Goal: Task Accomplishment & Management: Use online tool/utility

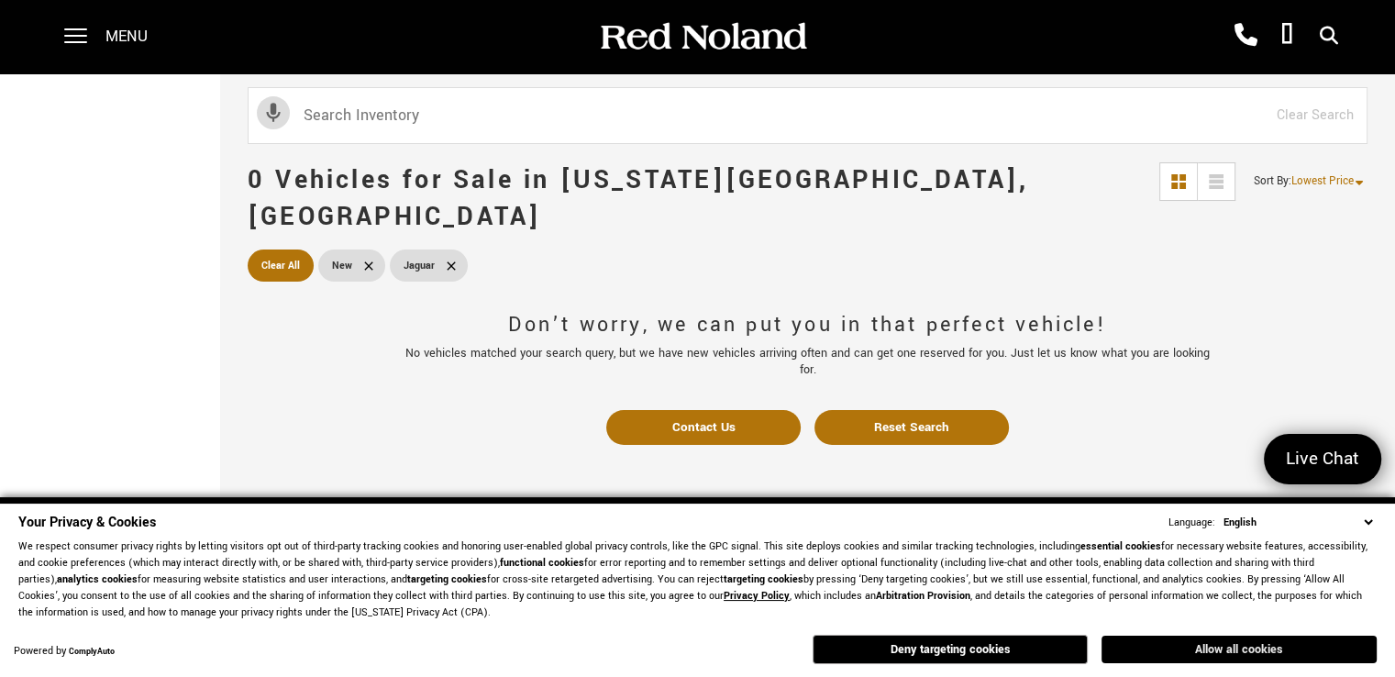
click at [1223, 646] on button "Allow all cookies" at bounding box center [1238, 649] width 275 height 28
click at [1223, 646] on span "Contact Us" at bounding box center [1238, 654] width 63 height 17
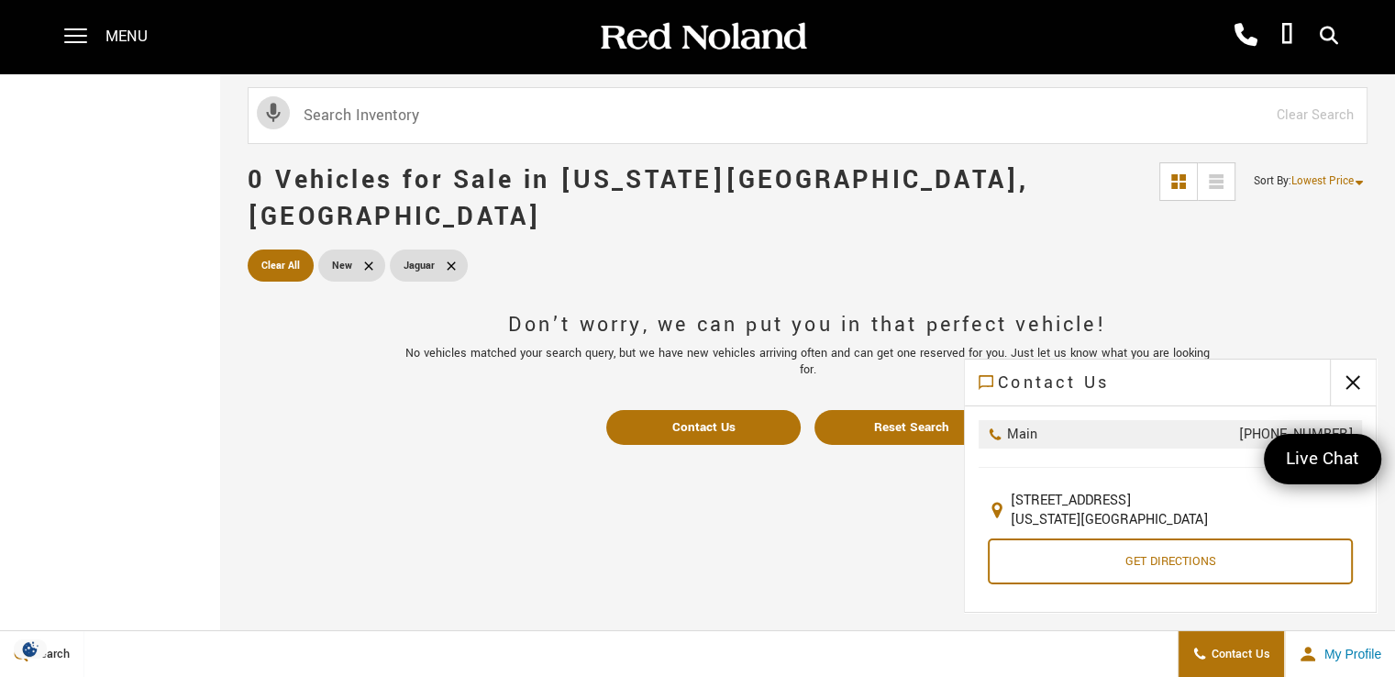
click at [807, 540] on div "Don’t worry, we can put you in that perfect vehicle! No vehicles matched your s…" at bounding box center [807, 624] width 1175 height 677
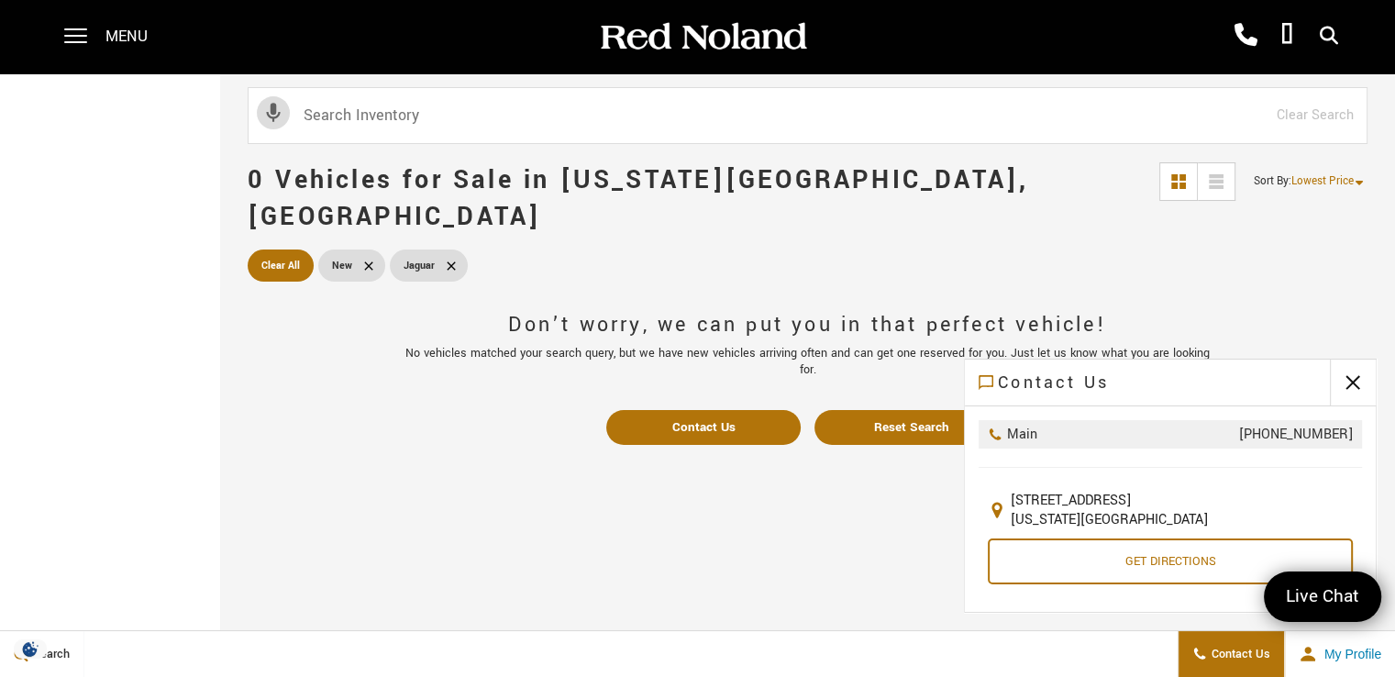
click at [842, 540] on div "Don’t worry, we can put you in that perfect vehicle! No vehicles matched your s…" at bounding box center [807, 624] width 1175 height 677
click at [625, 507] on div "Don’t worry, we can put you in that perfect vehicle! No vehicles matched your s…" at bounding box center [807, 624] width 1175 height 677
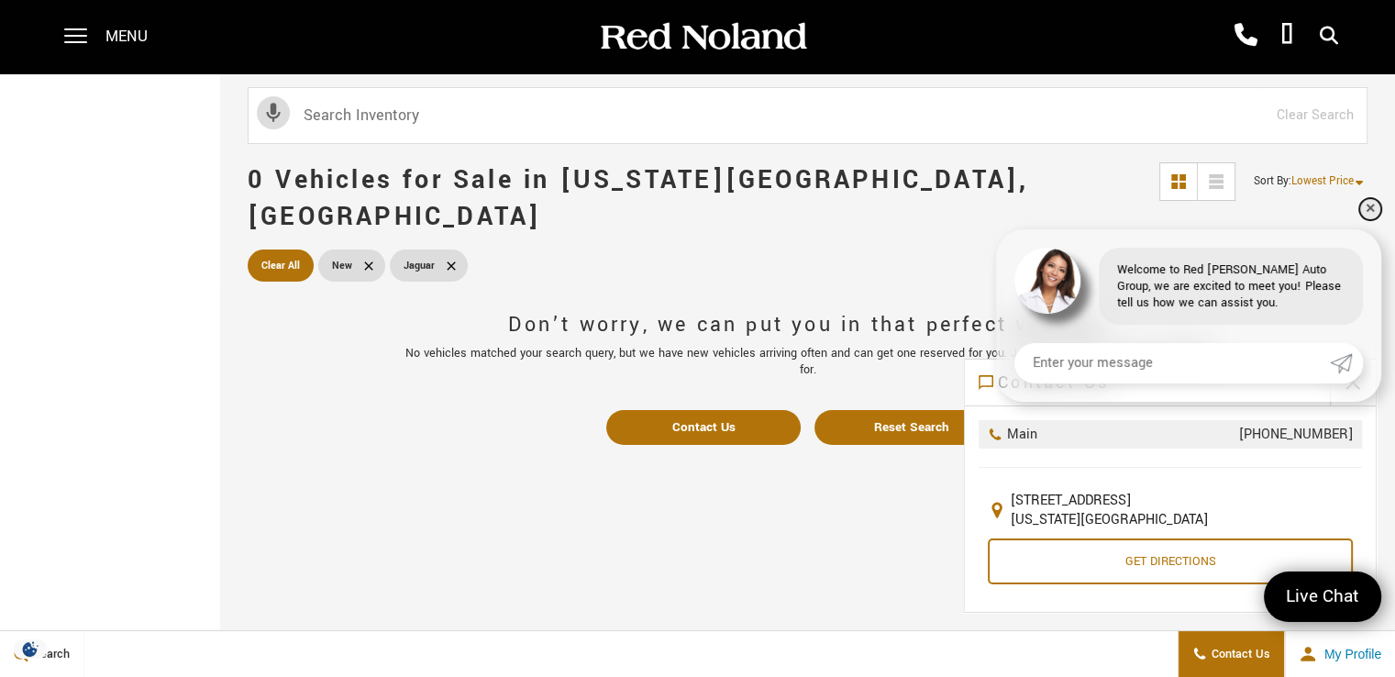
click at [1374, 203] on link "✕" at bounding box center [1370, 209] width 22 height 22
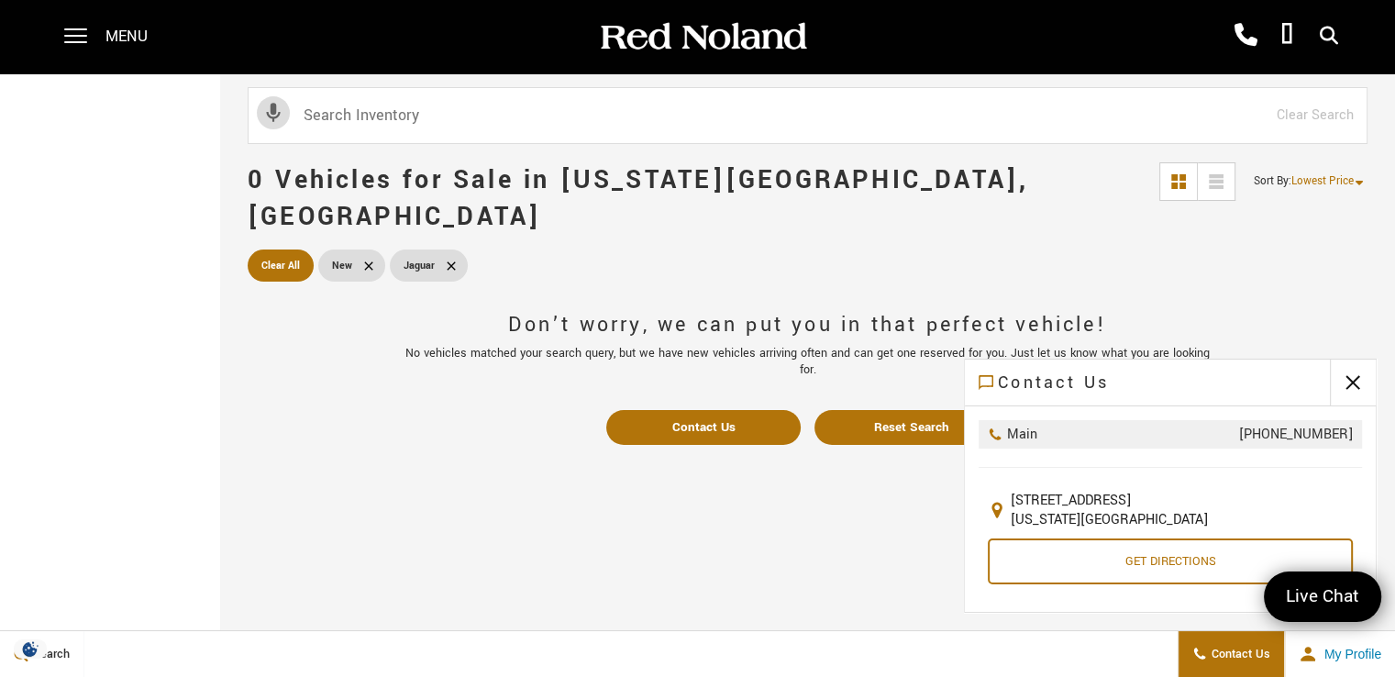
click at [1374, 203] on div "0 Vehicles for Sale in [US_STATE][GEOGRAPHIC_DATA], [GEOGRAPHIC_DATA] Sort By :…" at bounding box center [807, 199] width 1175 height 92
click at [1354, 389] on button "close" at bounding box center [1353, 382] width 46 height 46
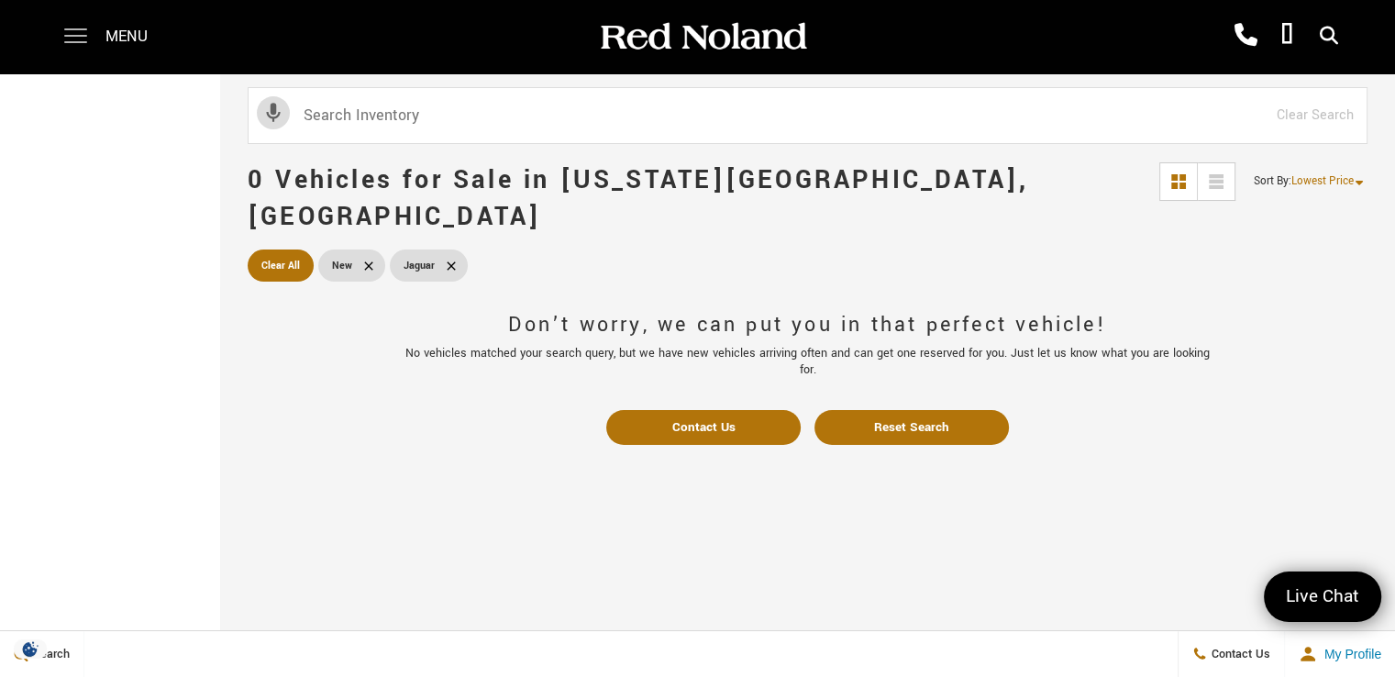
click at [77, 38] on span at bounding box center [75, 36] width 23 height 73
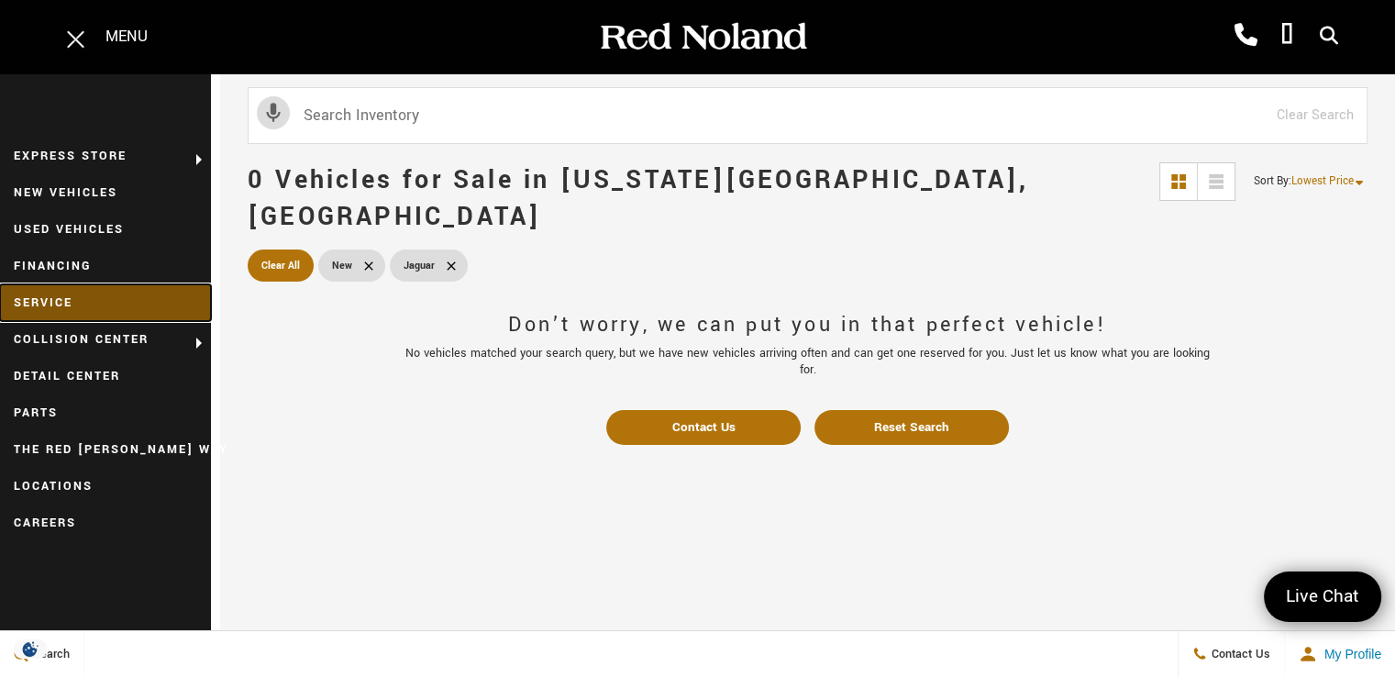
click at [40, 306] on link "Service" at bounding box center [105, 302] width 211 height 37
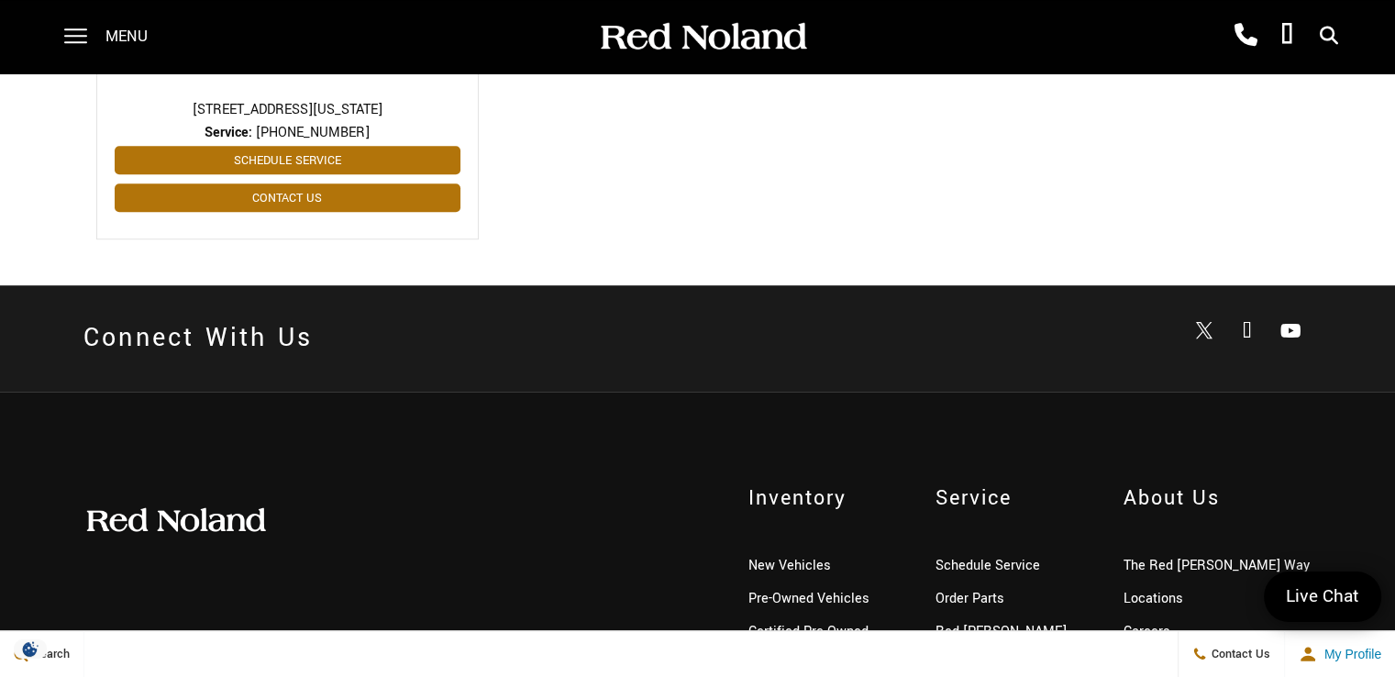
scroll to position [1192, 0]
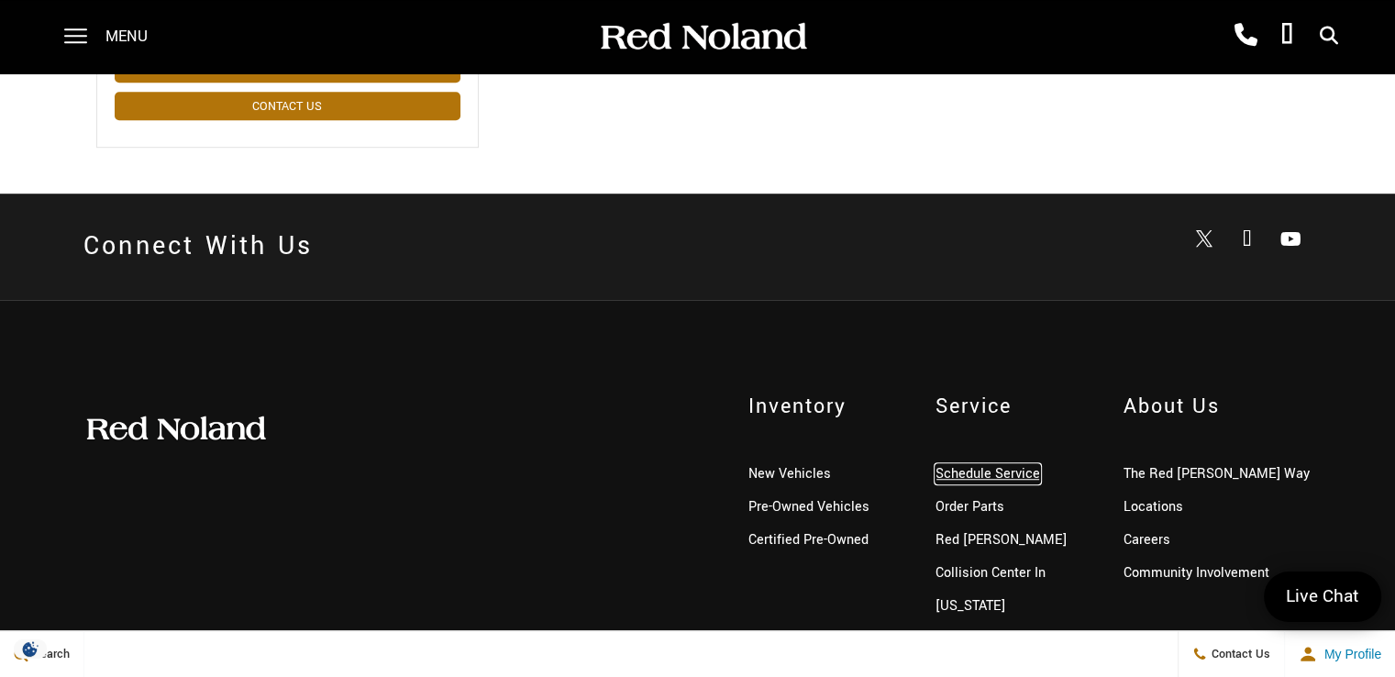
click at [953, 464] on link "Schedule Service" at bounding box center [987, 473] width 105 height 19
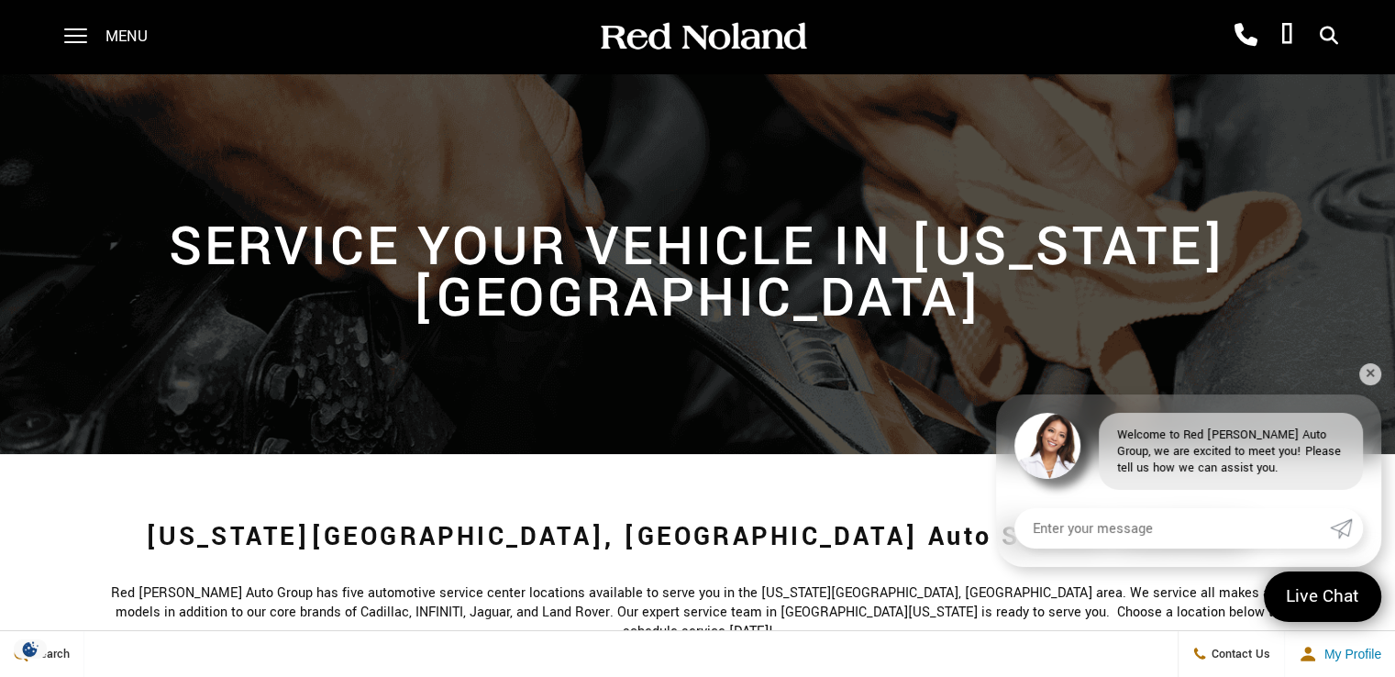
click at [1328, 36] on icon at bounding box center [1328, 36] width 18 height 1
click at [0, 0] on icon at bounding box center [0, 0] width 0 height 0
click at [1373, 373] on link "✕" at bounding box center [1370, 374] width 22 height 22
click at [1373, 373] on div "Service Your Vehicle in Colorado Springs" at bounding box center [697, 263] width 1395 height 381
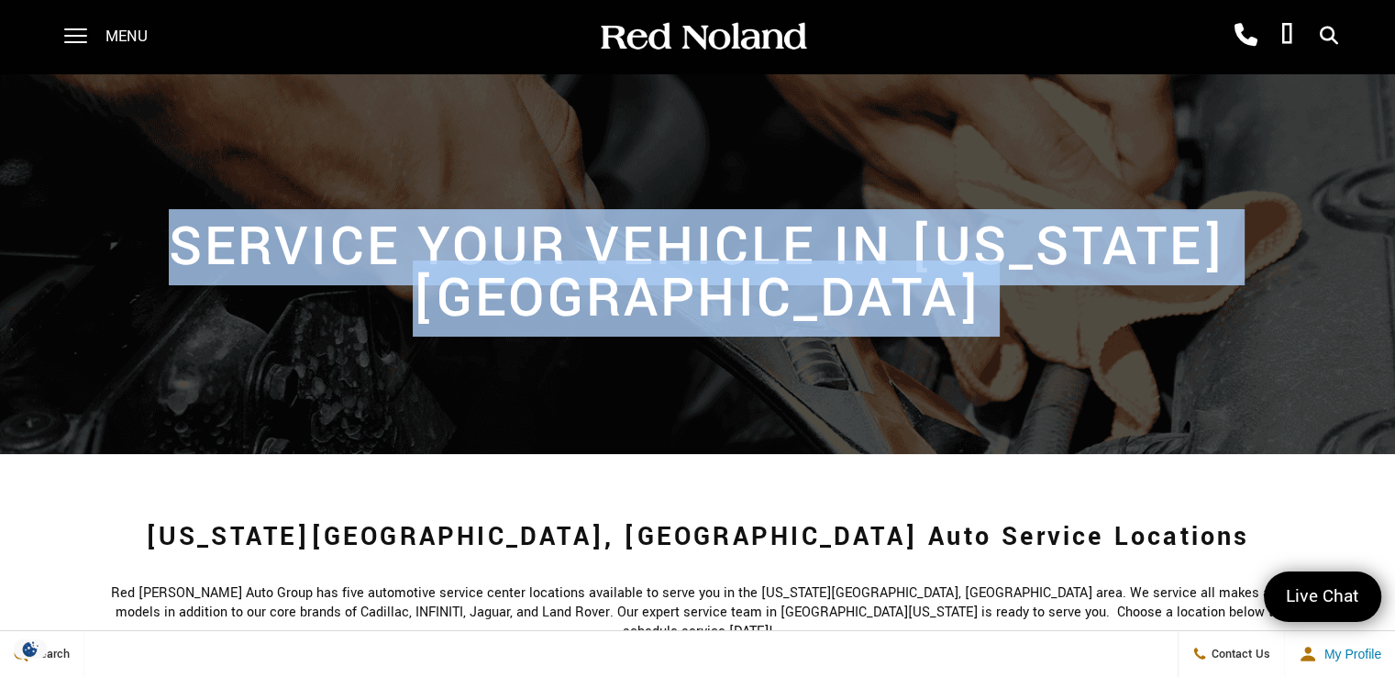
click at [1373, 373] on div "Service Your Vehicle in Colorado Springs" at bounding box center [697, 263] width 1395 height 381
click at [994, 139] on div "Service Your Vehicle in Colorado Springs" at bounding box center [697, 263] width 1395 height 381
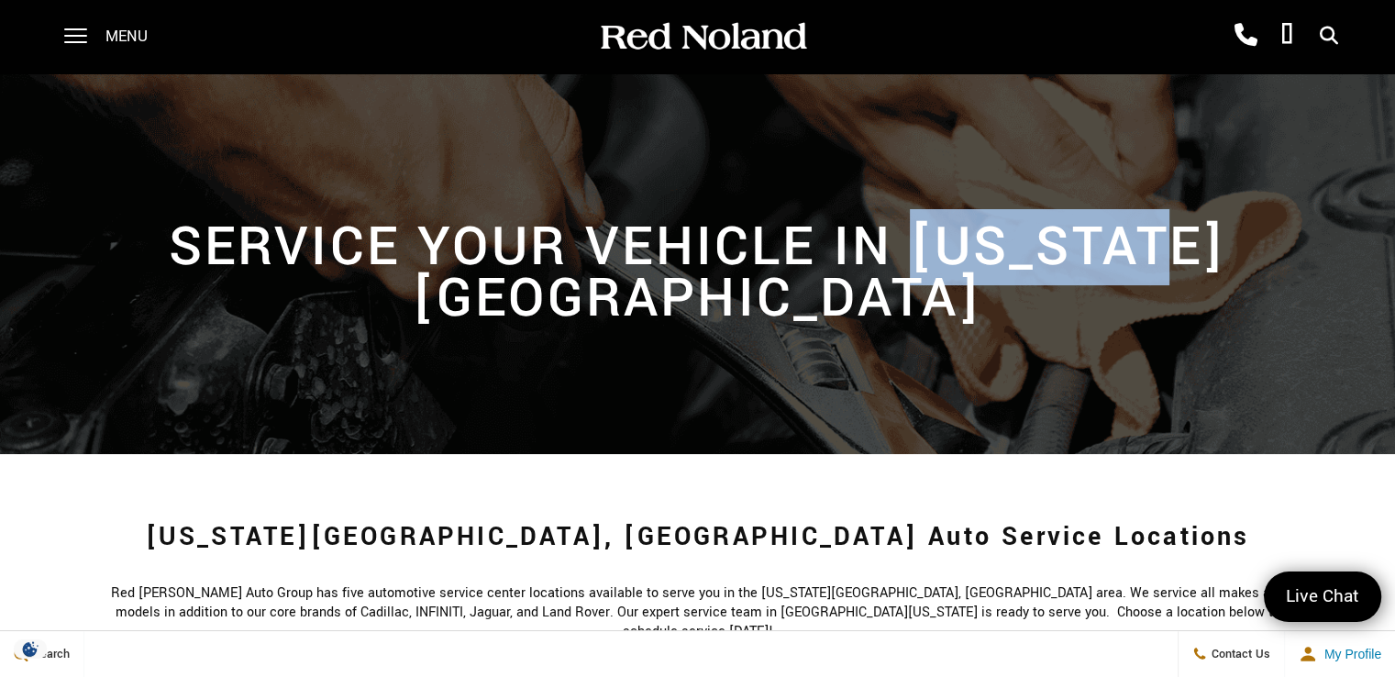
click at [994, 139] on div "Service Your Vehicle in Colorado Springs" at bounding box center [697, 263] width 1395 height 381
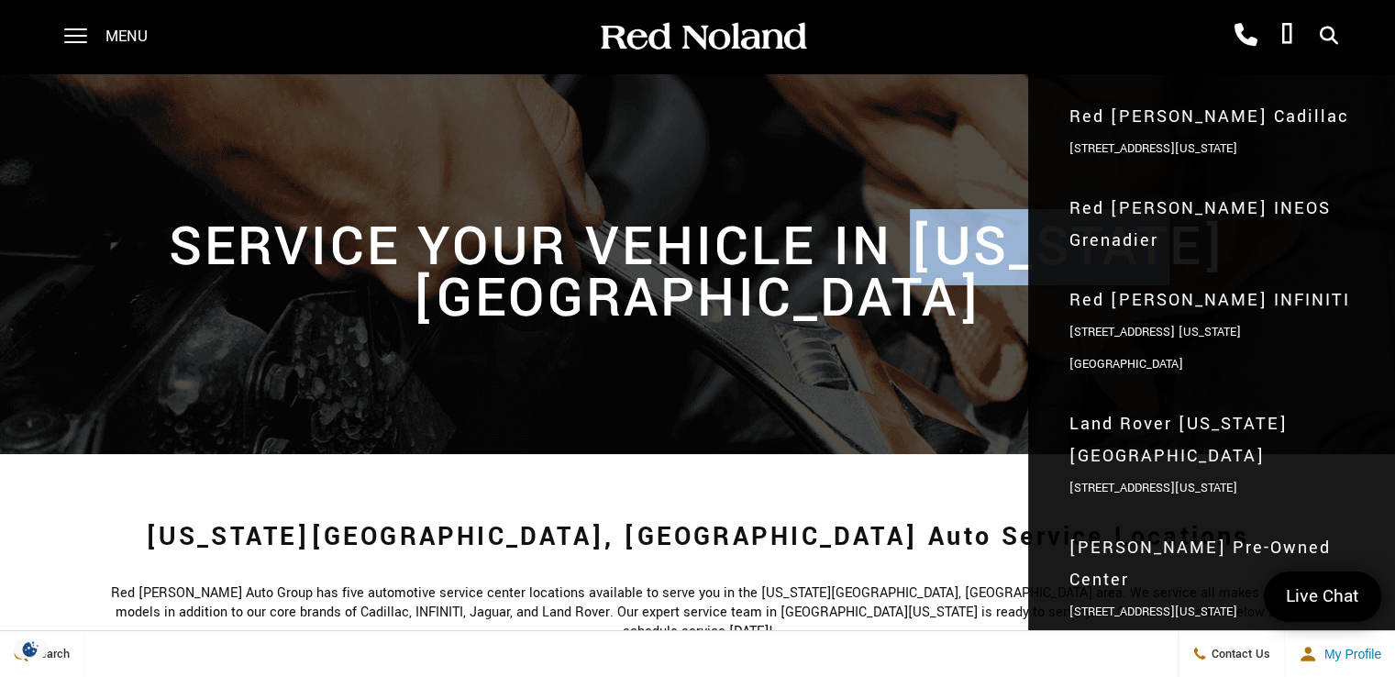
scroll to position [92, 0]
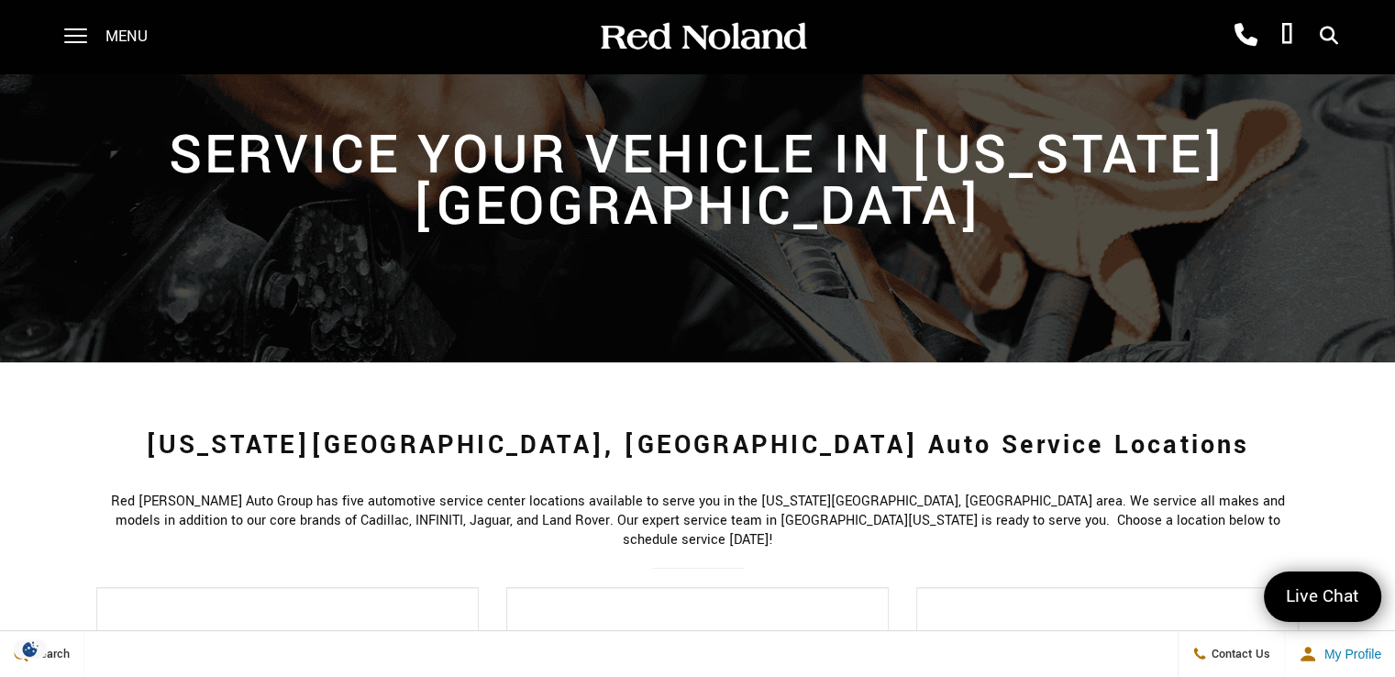
click at [304, 297] on div "Service Your Vehicle in Colorado Springs" at bounding box center [697, 172] width 1395 height 381
